Goal: Go to known website

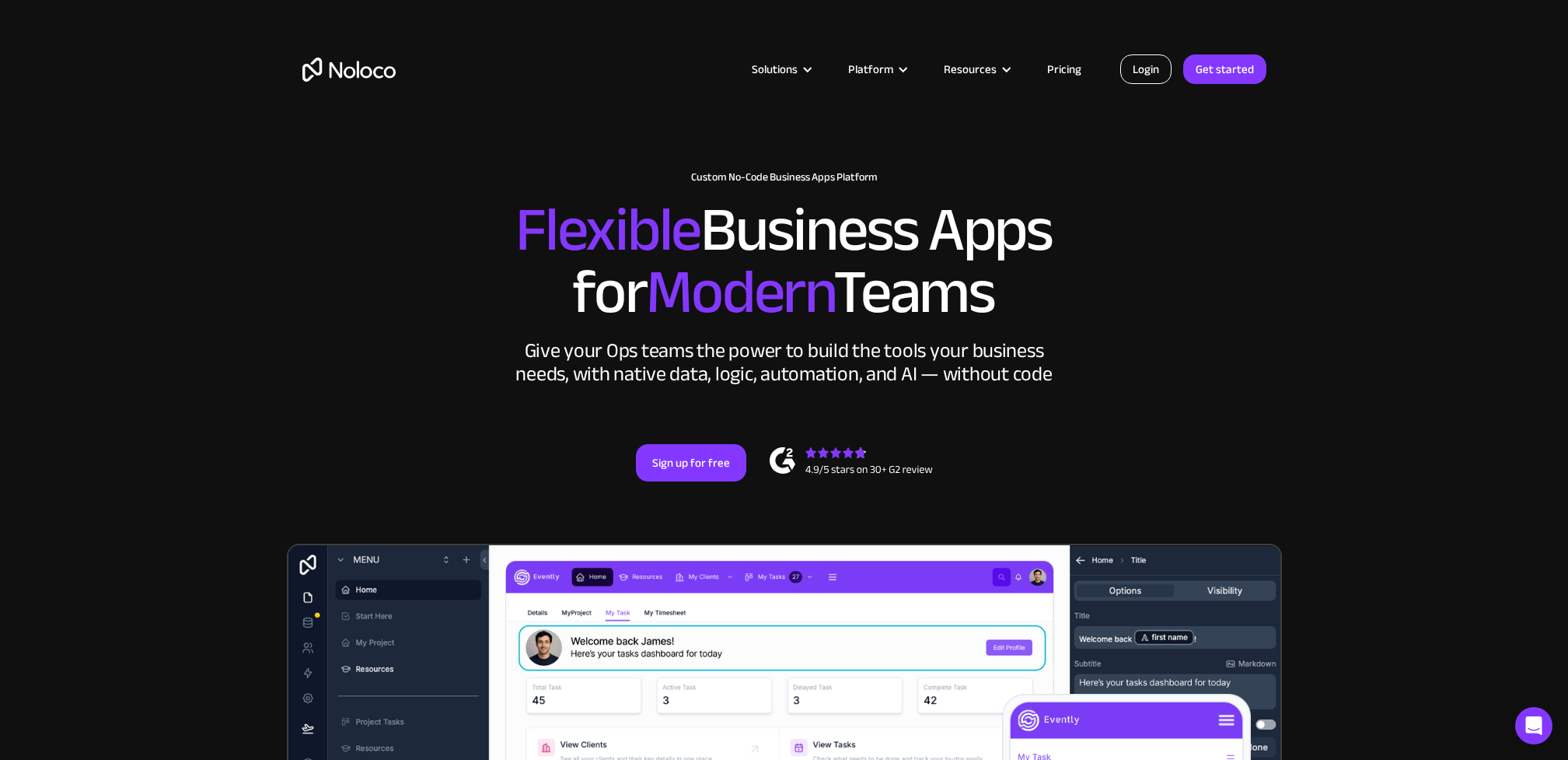
click at [1137, 67] on link "Login" at bounding box center [1147, 69] width 52 height 30
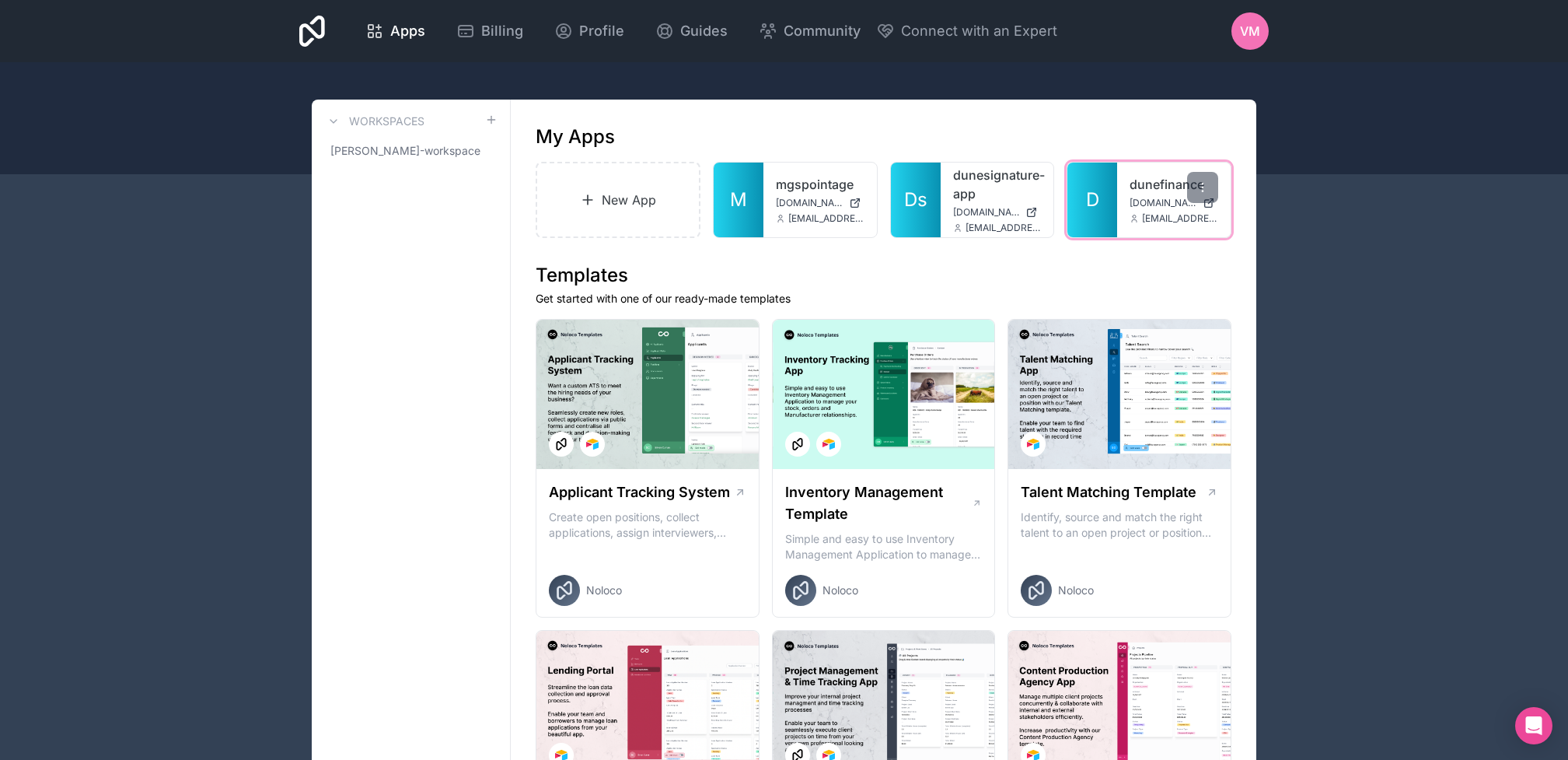
click at [1120, 190] on div "dunefinance [DOMAIN_NAME] [EMAIL_ADDRESS][DOMAIN_NAME]" at bounding box center [1173, 200] width 114 height 75
click at [1114, 190] on link "D" at bounding box center [1092, 200] width 50 height 75
